Goal: Find specific page/section: Find specific page/section

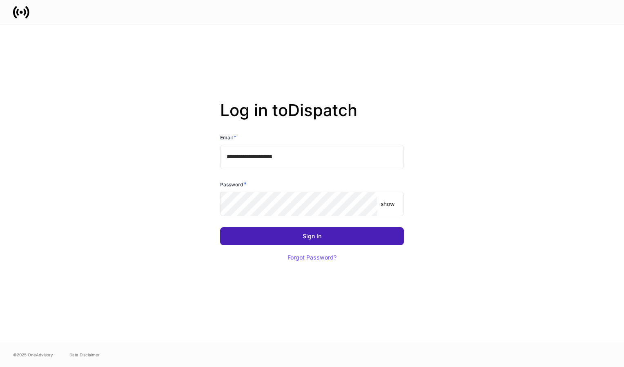
click at [335, 242] on button "Sign In" at bounding box center [312, 236] width 184 height 18
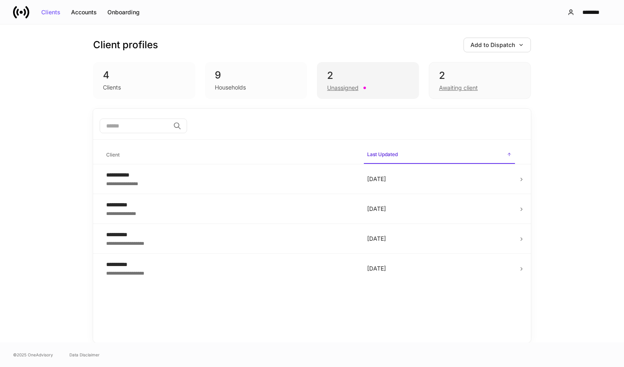
click at [347, 78] on div "2" at bounding box center [368, 75] width 82 height 13
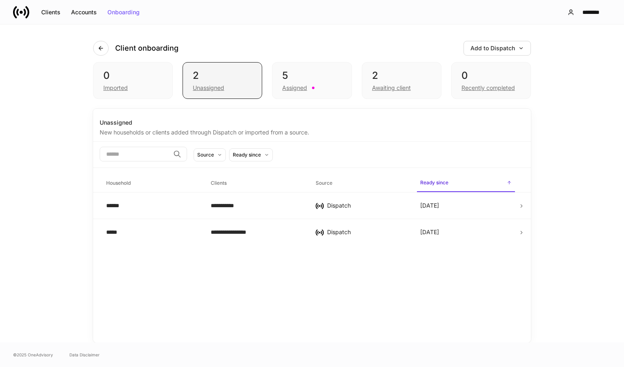
click at [231, 90] on div "Unassigned" at bounding box center [222, 87] width 59 height 10
click at [248, 87] on div "Unassigned" at bounding box center [222, 87] width 59 height 10
click at [395, 93] on div "2 Awaiting client" at bounding box center [402, 80] width 80 height 37
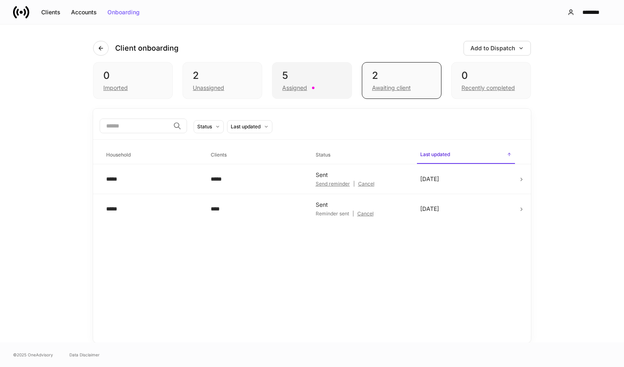
click at [327, 92] on div "5 Assigned" at bounding box center [312, 80] width 80 height 37
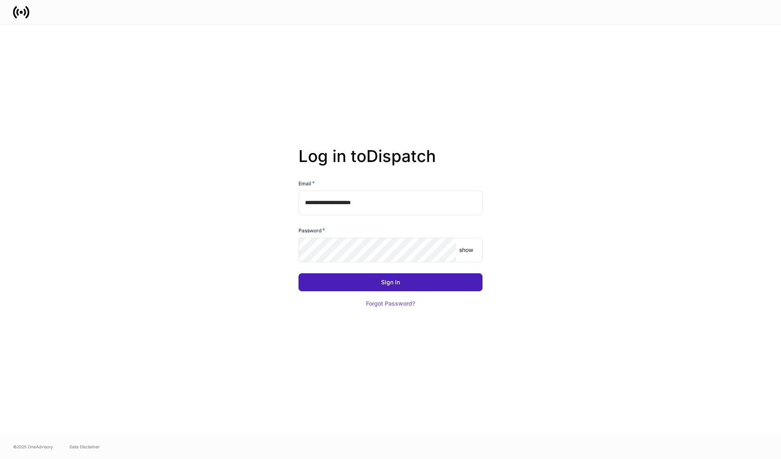
click at [388, 276] on button "Sign In" at bounding box center [390, 282] width 184 height 18
